Goal: Check status: Check status

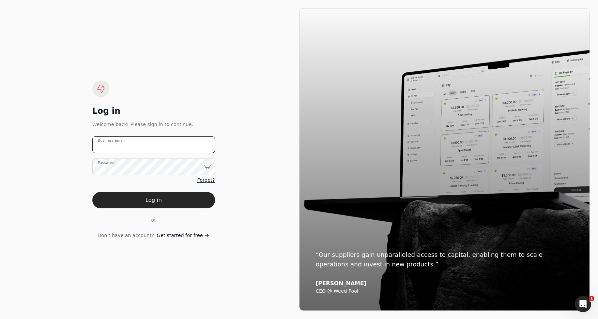
click at [142, 143] on email "Business email" at bounding box center [153, 144] width 123 height 17
type email "[EMAIL_ADDRESS][DOMAIN_NAME]"
click at [172, 201] on button "Log in" at bounding box center [153, 200] width 123 height 16
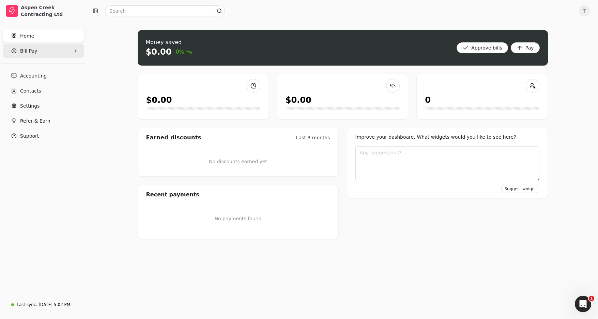
click at [42, 55] on Pay "Bill Pay" at bounding box center [44, 51] width 82 height 14
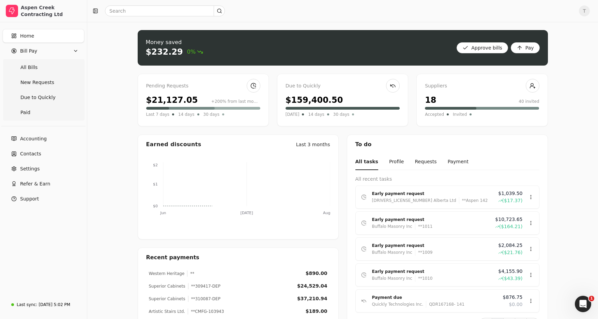
drag, startPoint x: 43, startPoint y: 97, endPoint x: 164, endPoint y: 96, distance: 121.4
click at [43, 97] on span "Due to Quickly" at bounding box center [37, 97] width 35 height 7
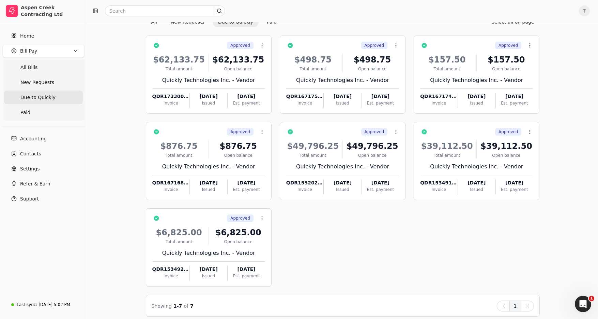
scroll to position [39, 0]
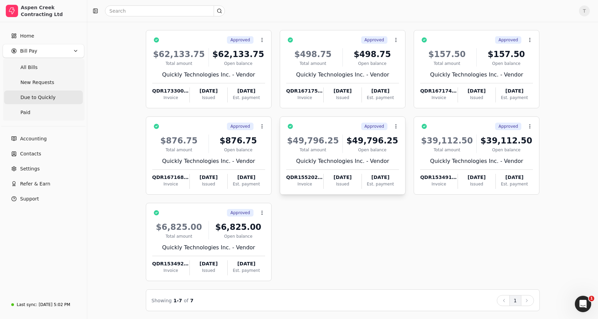
drag, startPoint x: 338, startPoint y: 143, endPoint x: 377, endPoint y: 147, distance: 38.7
click at [338, 143] on div "$49,796.25" at bounding box center [313, 140] width 54 height 12
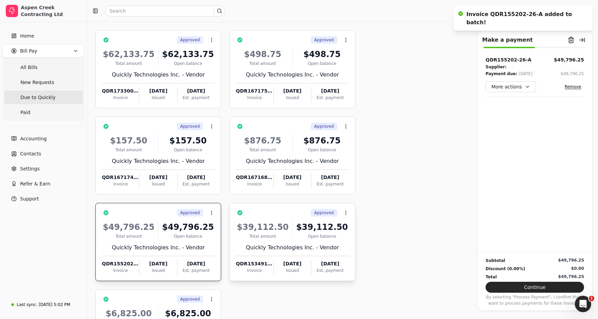
click at [302, 244] on div "Quickly Technologies Inc. - Vendor" at bounding box center [292, 247] width 113 height 8
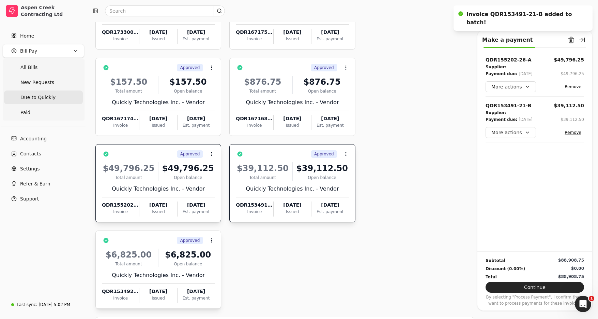
scroll to position [100, 0]
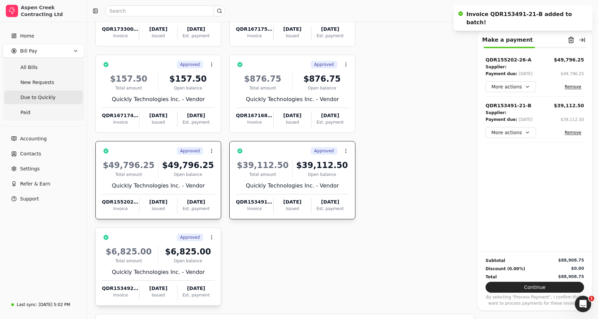
click at [151, 255] on div "$6,825.00" at bounding box center [129, 251] width 54 height 12
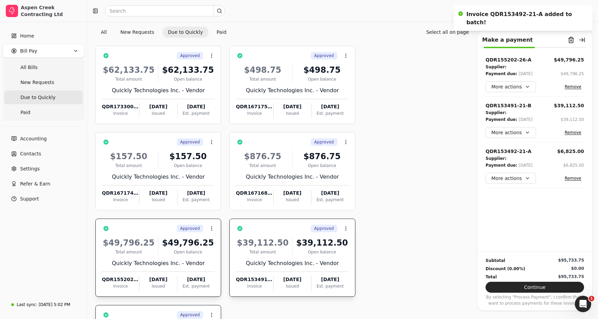
scroll to position [26, 0]
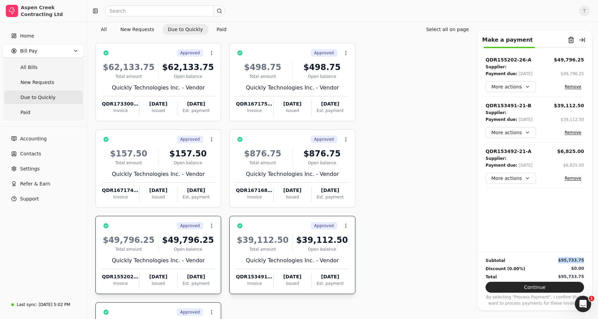
drag, startPoint x: 562, startPoint y: 259, endPoint x: 594, endPoint y: 260, distance: 32.7
click at [585, 258] on div "Subtotal $95,733.75 Discount (0.00%) $0.00 Total $95,733.75 Continue By selecti…" at bounding box center [535, 278] width 115 height 55
copy div "$95,733.75"
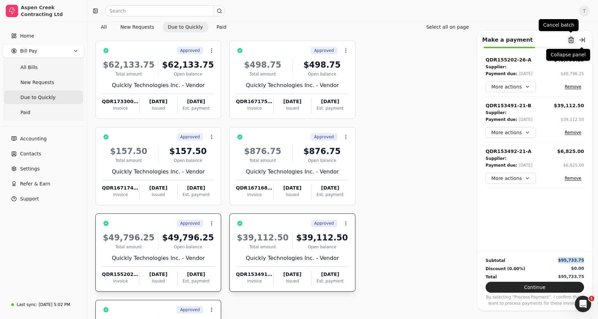
click at [574, 40] on button "Remove from batch" at bounding box center [571, 39] width 11 height 11
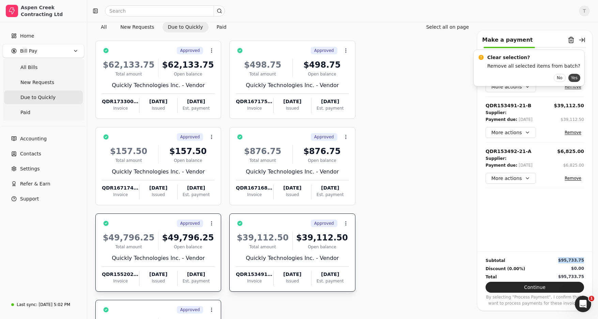
click at [569, 78] on button "Yes" at bounding box center [575, 78] width 12 height 8
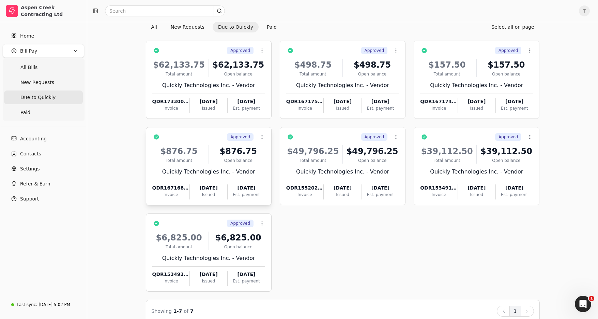
click at [228, 162] on div "Open balance" at bounding box center [239, 160] width 54 height 6
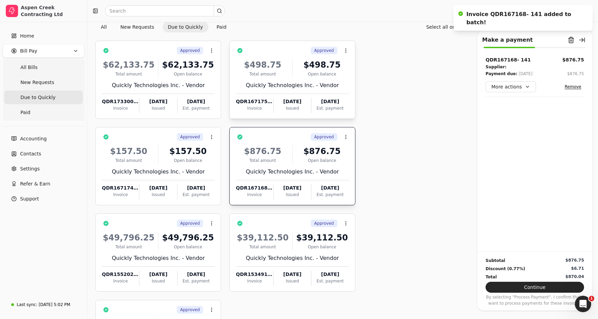
click at [311, 81] on div "Quickly Technologies Inc. - Vendor" at bounding box center [292, 85] width 113 height 8
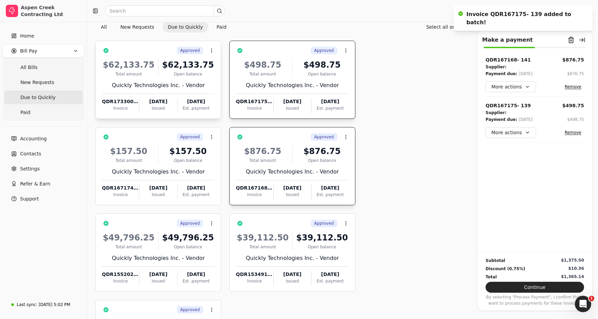
click at [173, 89] on div "$62,133.75 Total amount $62,133.75 Open balance Quickly Technologies Inc. - Ven…" at bounding box center [158, 84] width 113 height 58
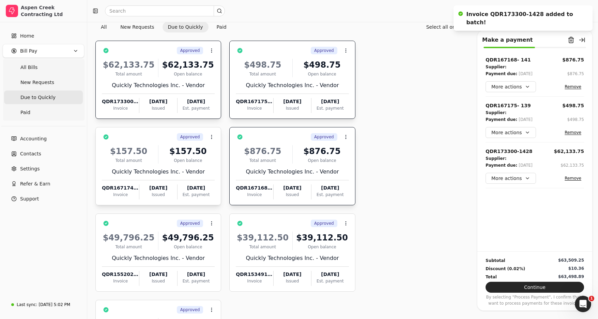
click at [160, 151] on div "$157.50 Total amount $157.50 Open balance" at bounding box center [158, 154] width 113 height 18
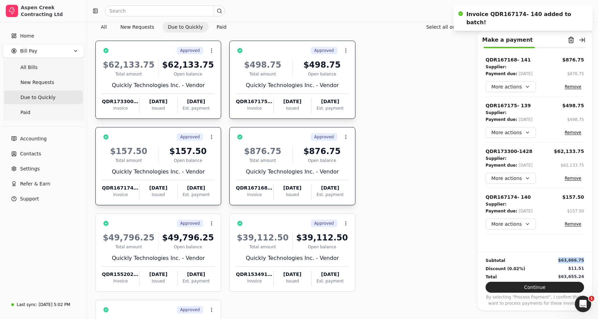
drag, startPoint x: 567, startPoint y: 259, endPoint x: 587, endPoint y: 259, distance: 20.1
click at [587, 259] on div "Subtotal $63,666.75 Discount (0.02%) $11.51 Total $63,655.24 Continue By select…" at bounding box center [535, 278] width 115 height 55
copy div "$63,666.75"
drag, startPoint x: 569, startPoint y: 36, endPoint x: 564, endPoint y: 45, distance: 10.2
click at [569, 37] on button "Remove from batch" at bounding box center [571, 39] width 11 height 11
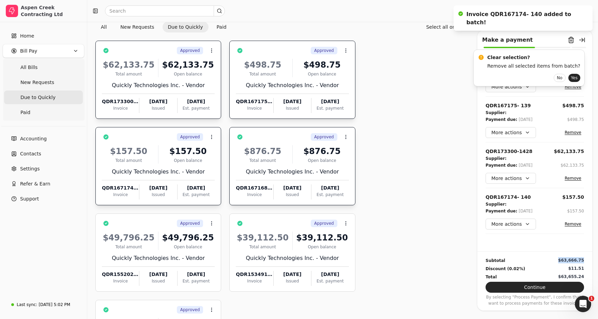
scroll to position [28, 0]
drag, startPoint x: 564, startPoint y: 78, endPoint x: 260, endPoint y: 5, distance: 313.5
click at [569, 78] on button "Yes" at bounding box center [575, 78] width 12 height 8
